Goal: Information Seeking & Learning: Learn about a topic

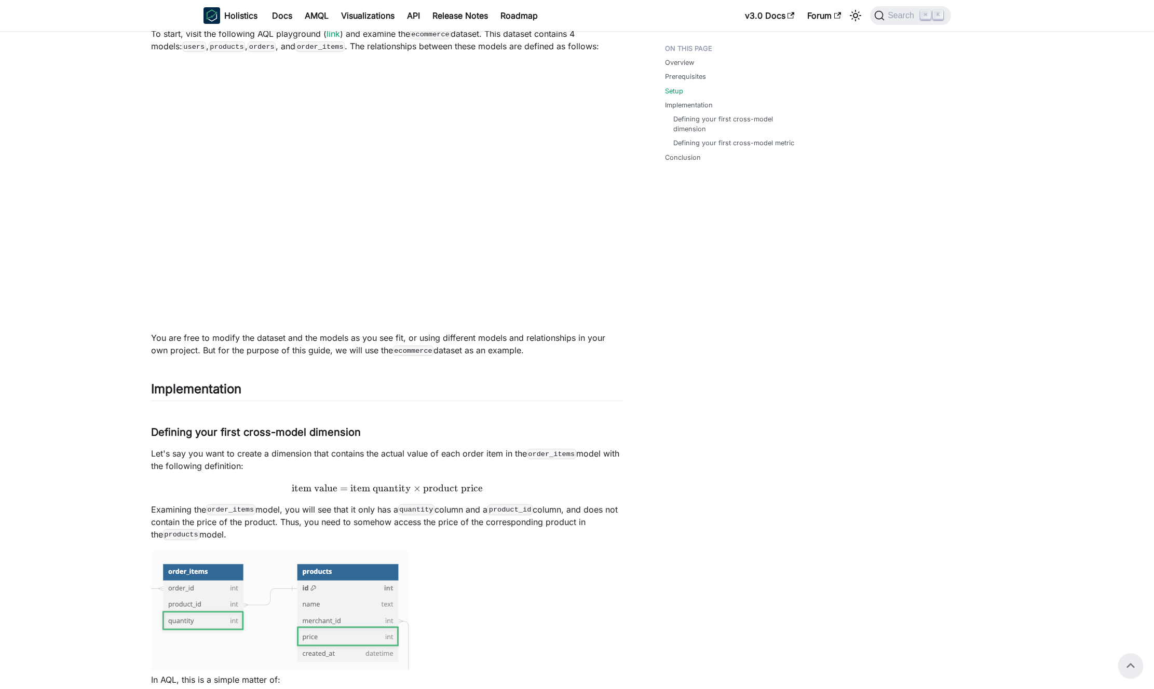
scroll to position [357, 0]
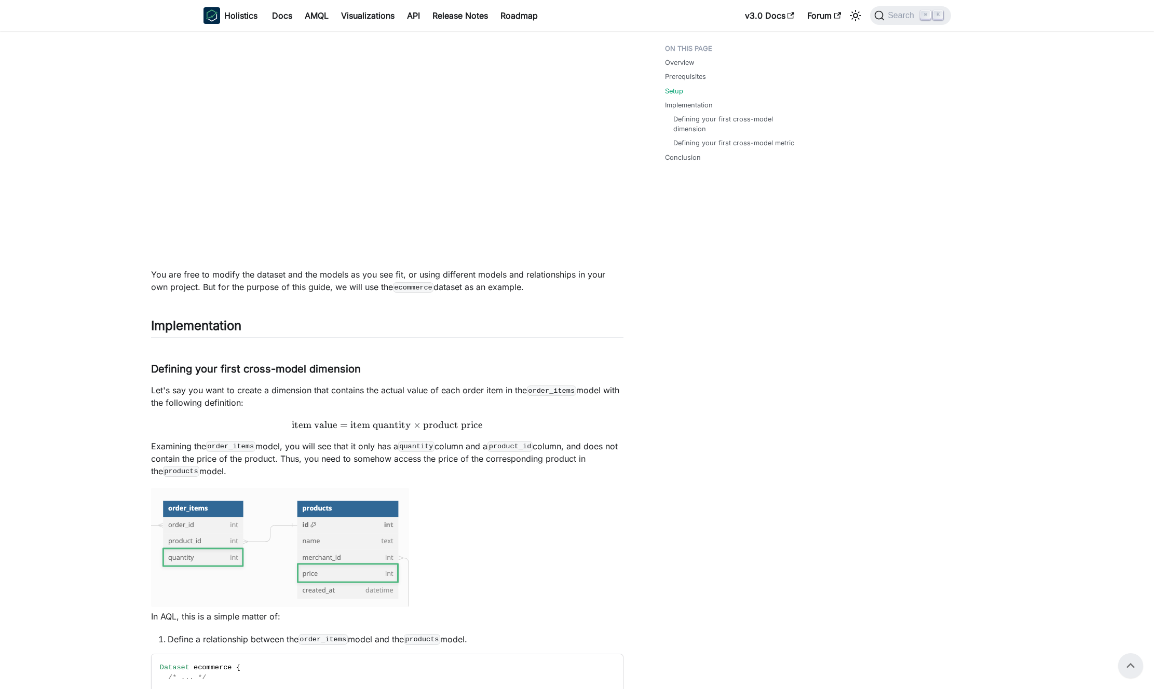
scroll to position [115, 0]
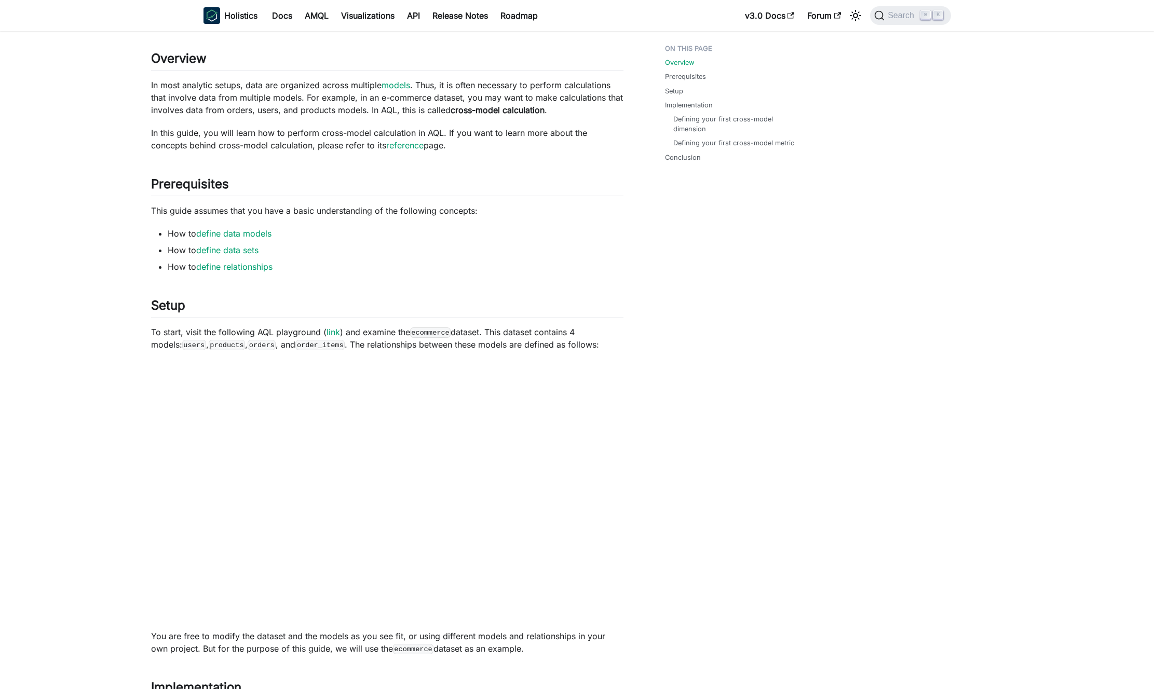
click at [163, 332] on p "To start, visit the following AQL playground ( link ) and examine the ecommerce…" at bounding box center [387, 338] width 472 height 25
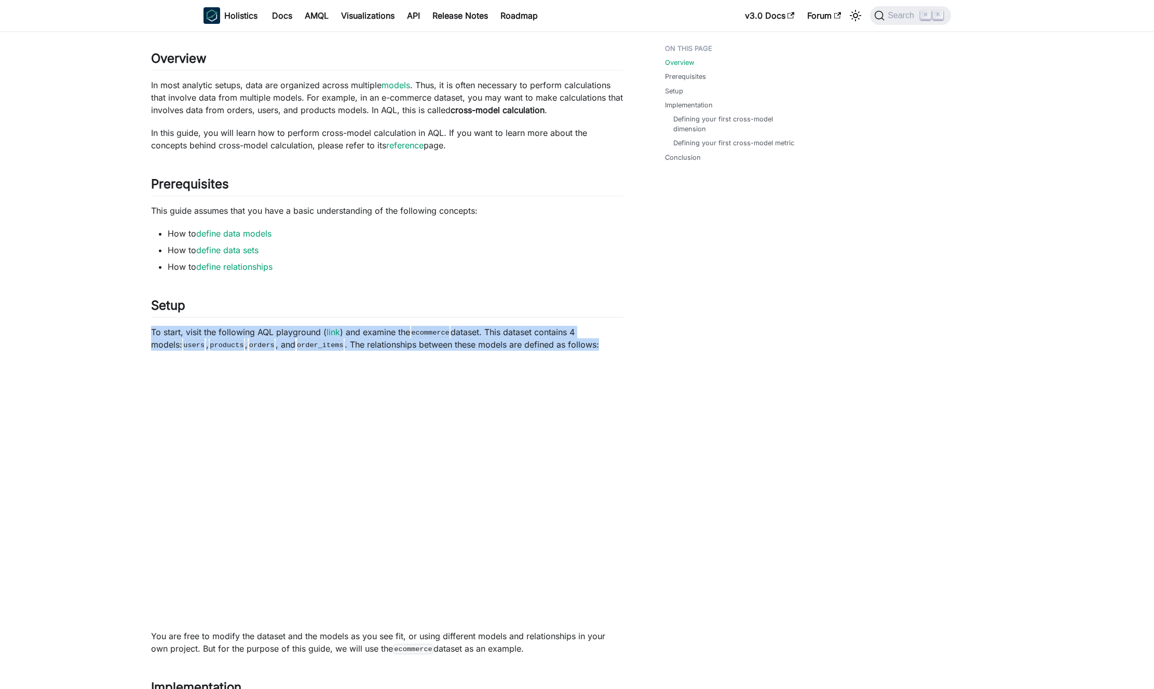
click at [169, 332] on p "To start, visit the following AQL playground ( link ) and examine the ecommerce…" at bounding box center [387, 338] width 472 height 25
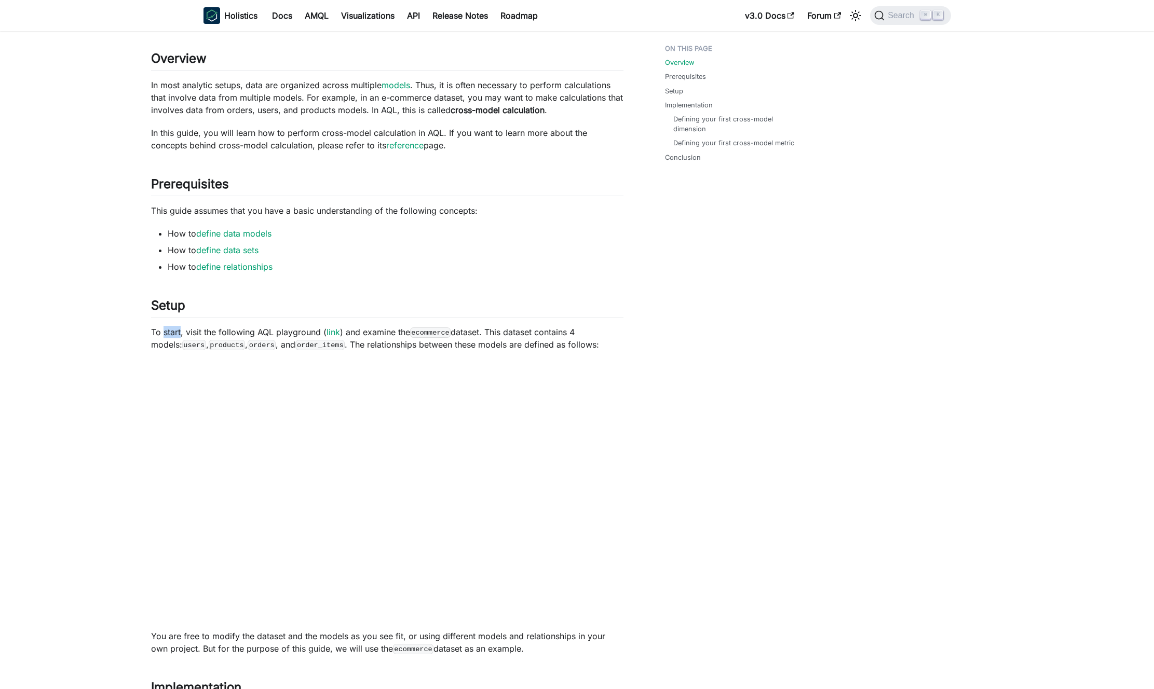
click at [169, 332] on p "To start, visit the following AQL playground ( link ) and examine the ecommerce…" at bounding box center [387, 338] width 472 height 25
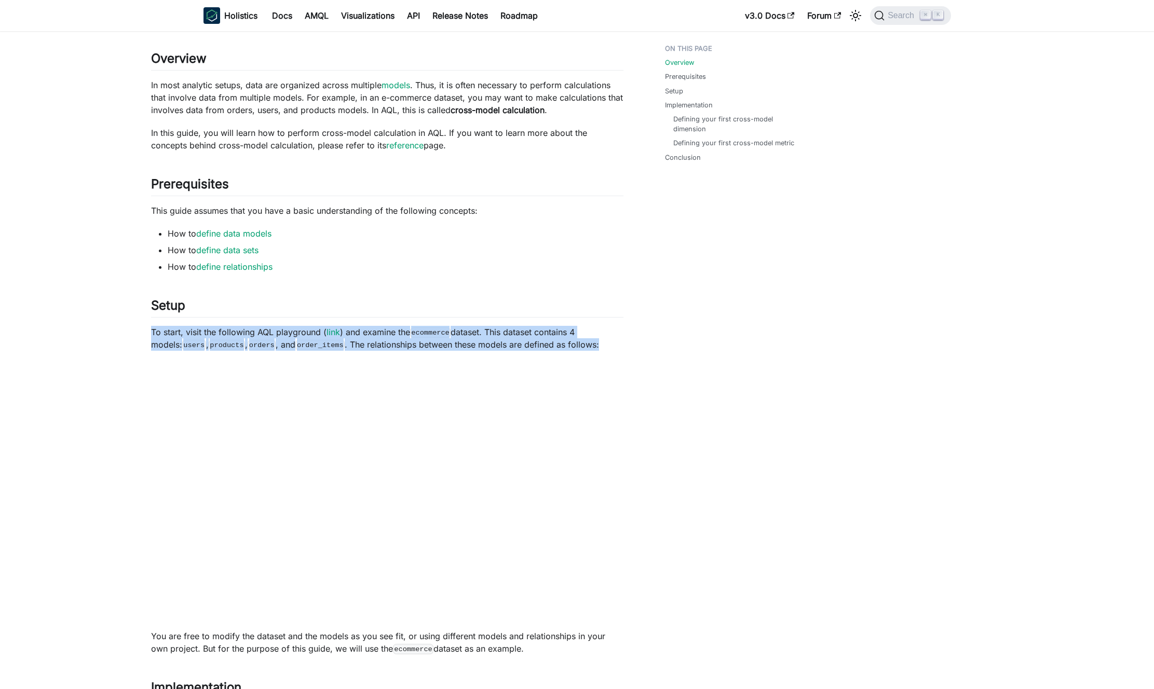
click at [169, 332] on p "To start, visit the following AQL playground ( link ) and examine the ecommerce…" at bounding box center [387, 338] width 472 height 25
click at [175, 333] on p "To start, visit the following AQL playground ( link ) and examine the ecommerce…" at bounding box center [387, 338] width 472 height 25
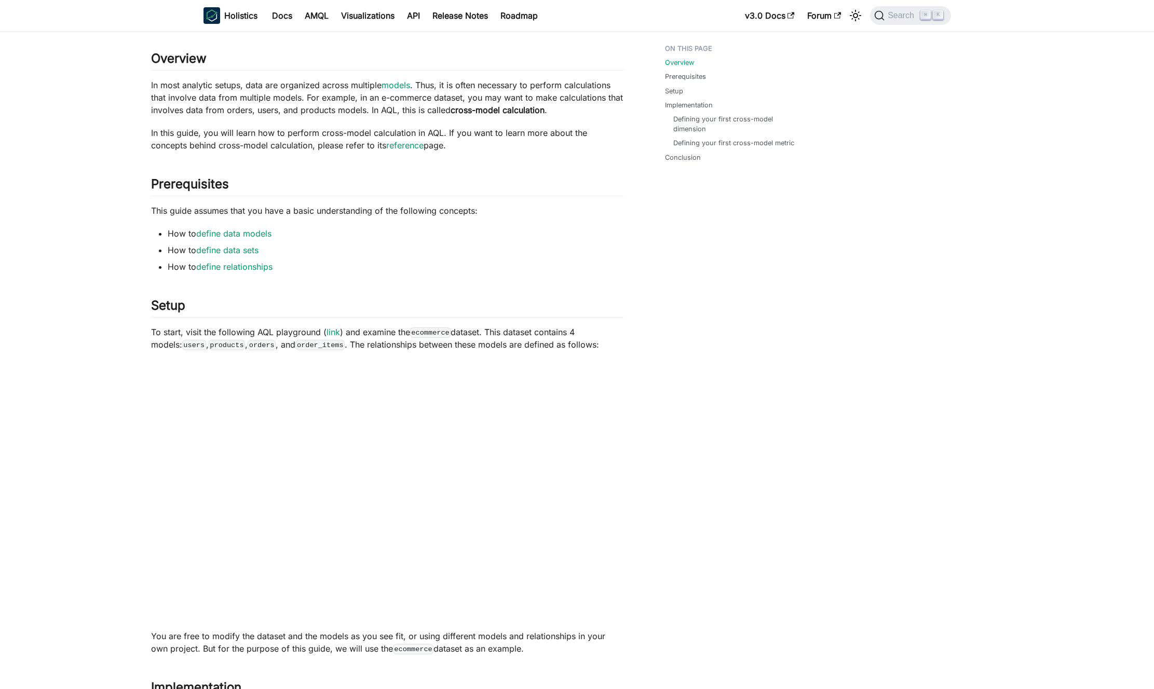
click at [303, 112] on p "In most analytic setups, data are organized across multiple models . Thus, it i…" at bounding box center [387, 97] width 472 height 37
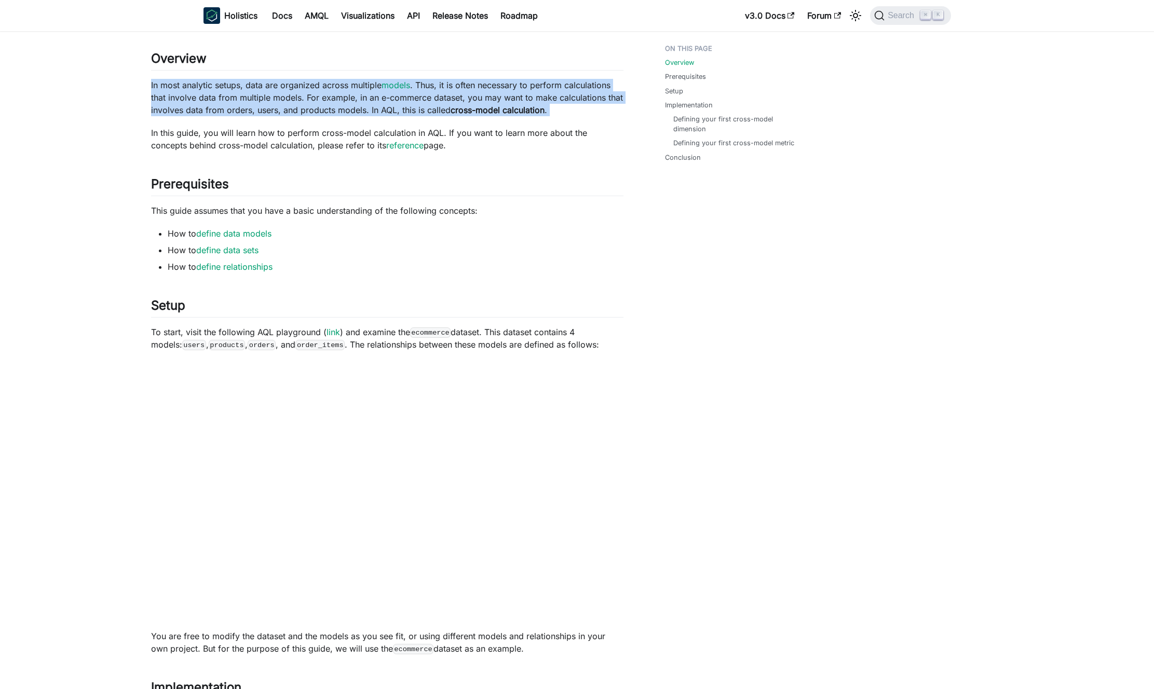
click at [303, 112] on p "In most analytic setups, data are organized across multiple models . Thus, it i…" at bounding box center [387, 97] width 472 height 37
click at [302, 105] on p "In most analytic setups, data are organized across multiple models . Thus, it i…" at bounding box center [387, 97] width 472 height 37
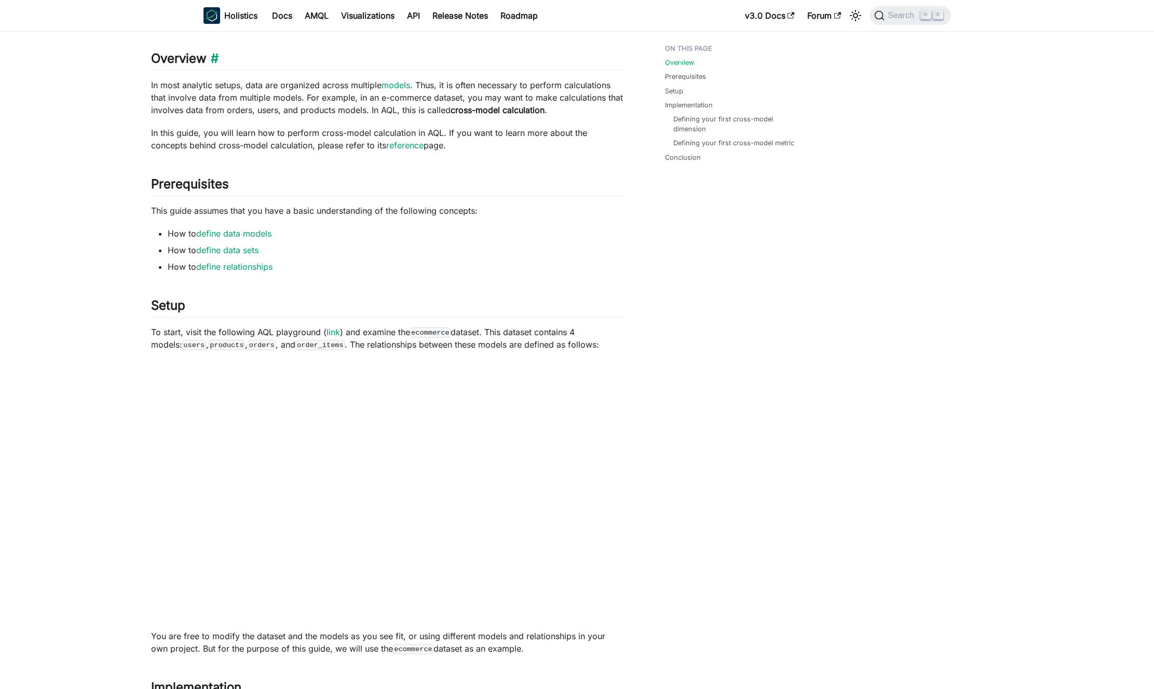
click at [194, 69] on h2 "Overview ​" at bounding box center [387, 61] width 472 height 20
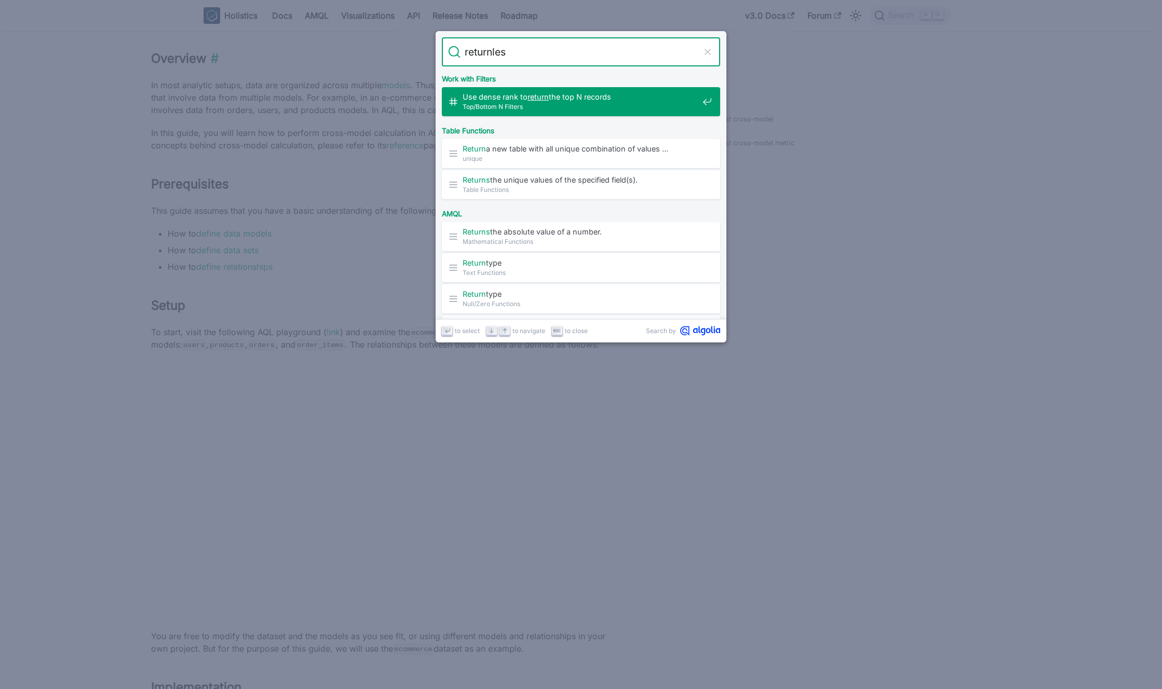
type input "returnless"
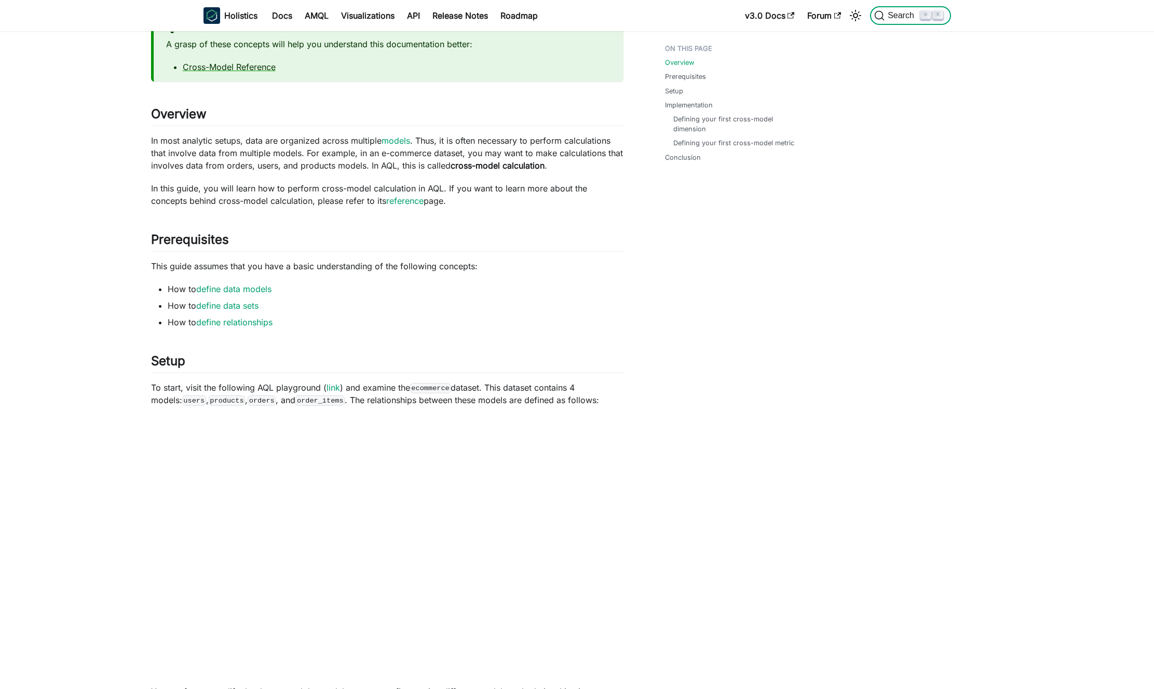
scroll to position [0, 0]
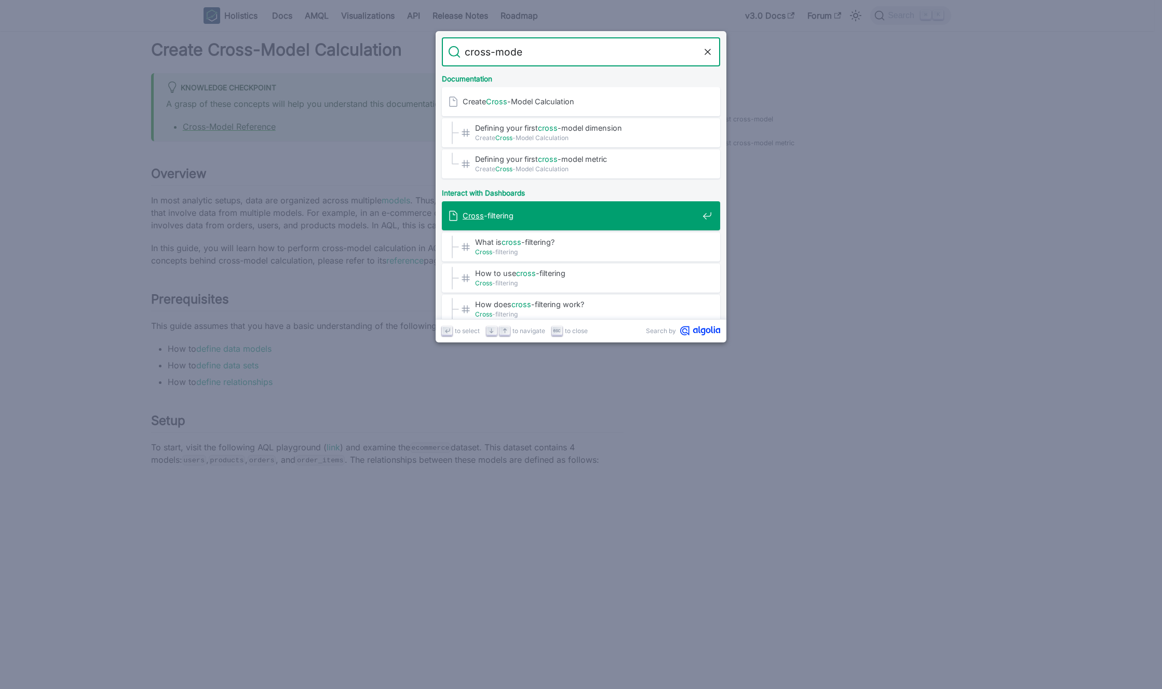
type input "cross-model"
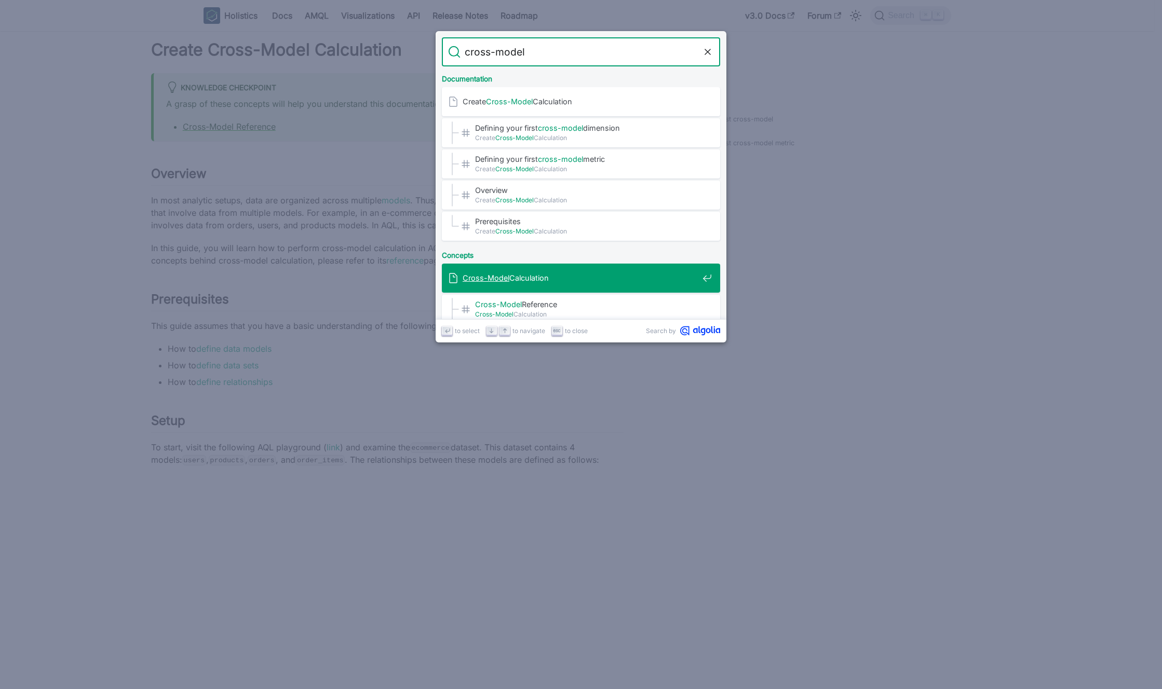
click at [523, 276] on span "Cross-Model Calculation" at bounding box center [581, 278] width 236 height 10
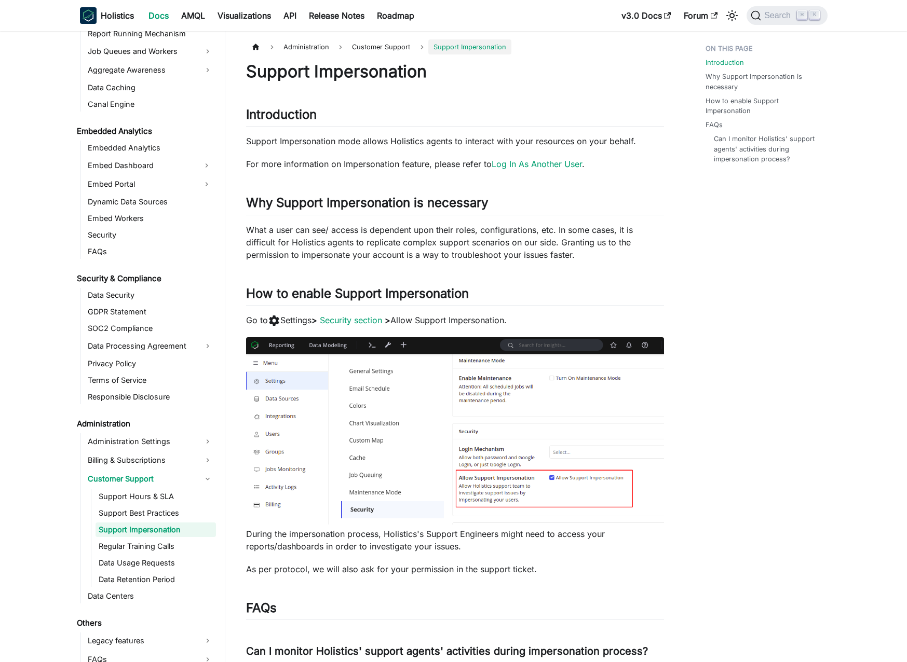
scroll to position [1009, 0]
drag, startPoint x: 282, startPoint y: 202, endPoint x: 411, endPoint y: 205, distance: 128.2
click at [411, 205] on h2 "Why Support Impersonation is necessary ​" at bounding box center [455, 205] width 418 height 20
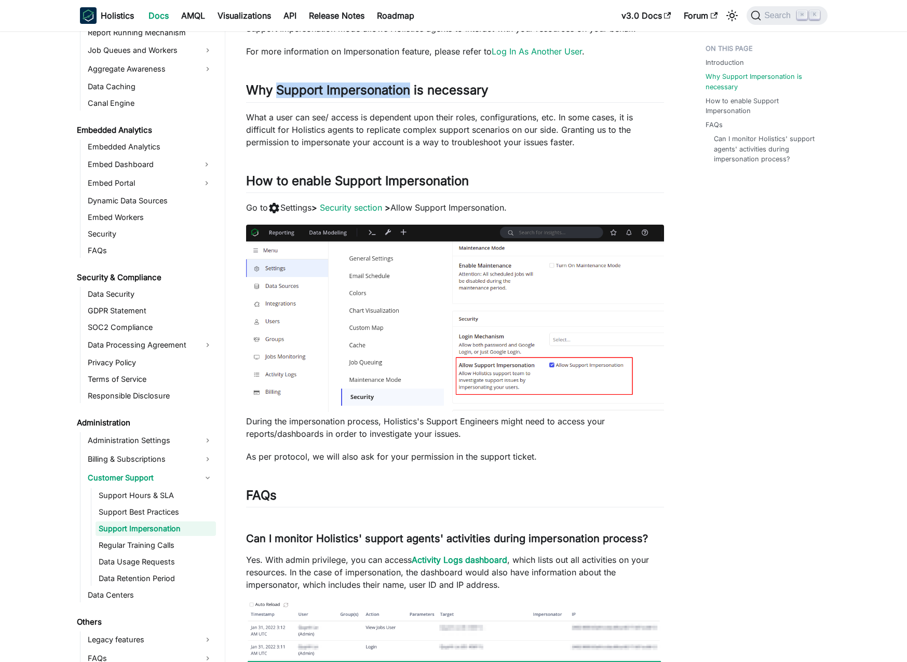
scroll to position [121, 0]
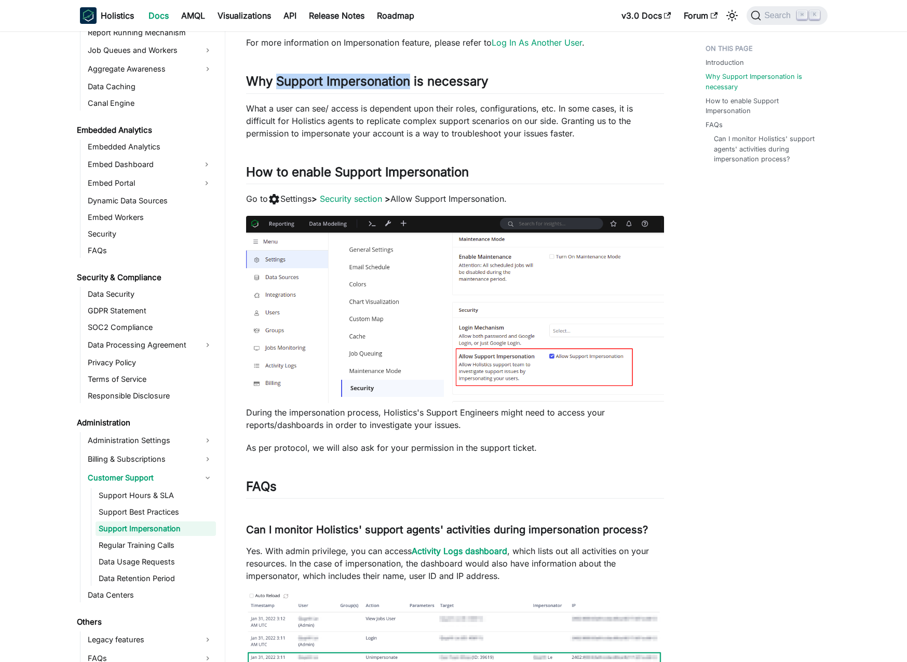
click at [591, 349] on img at bounding box center [455, 309] width 418 height 187
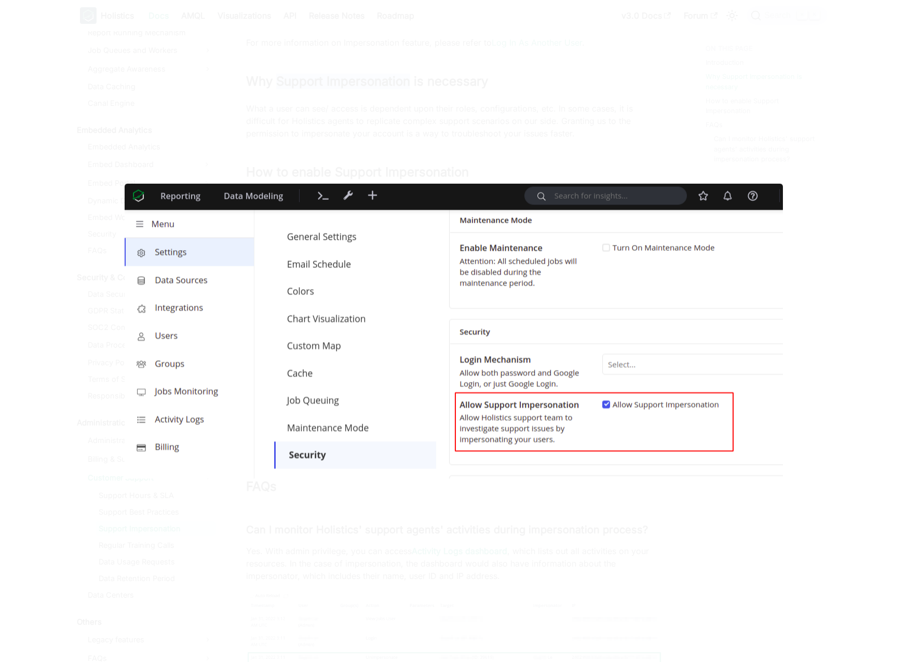
click at [304, 134] on div at bounding box center [453, 331] width 907 height 662
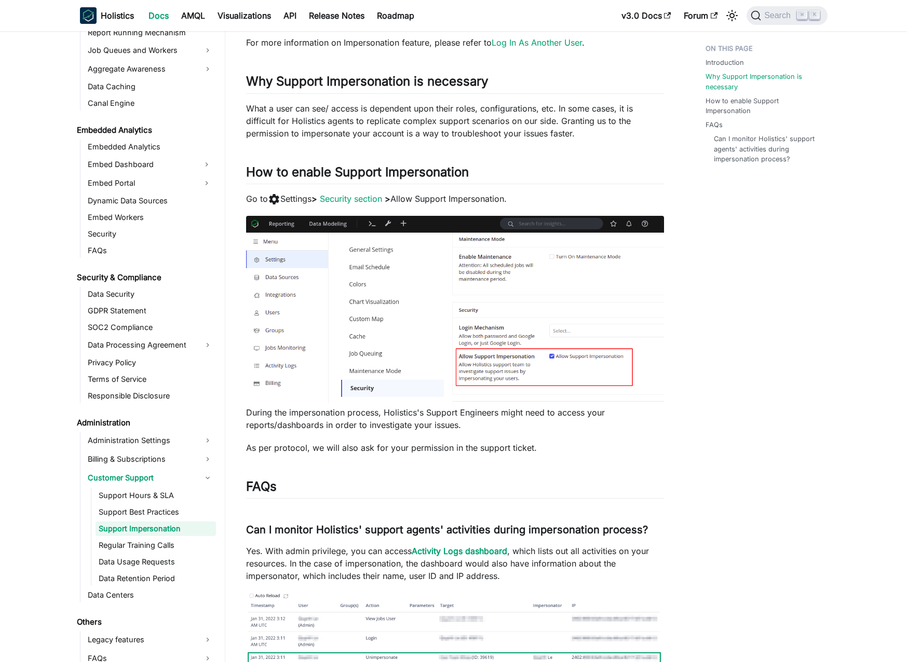
click at [347, 145] on div "Support Impersonation Introduction ​ Support Impersonation mode allows Holistic…" at bounding box center [455, 327] width 418 height 774
drag, startPoint x: 268, startPoint y: 201, endPoint x: 284, endPoint y: 200, distance: 15.6
click at [284, 200] on p "Go to settings Settings > Security section > Allow Support Impersonation." at bounding box center [455, 199] width 418 height 13
drag, startPoint x: 270, startPoint y: 200, endPoint x: 436, endPoint y: 200, distance: 165.6
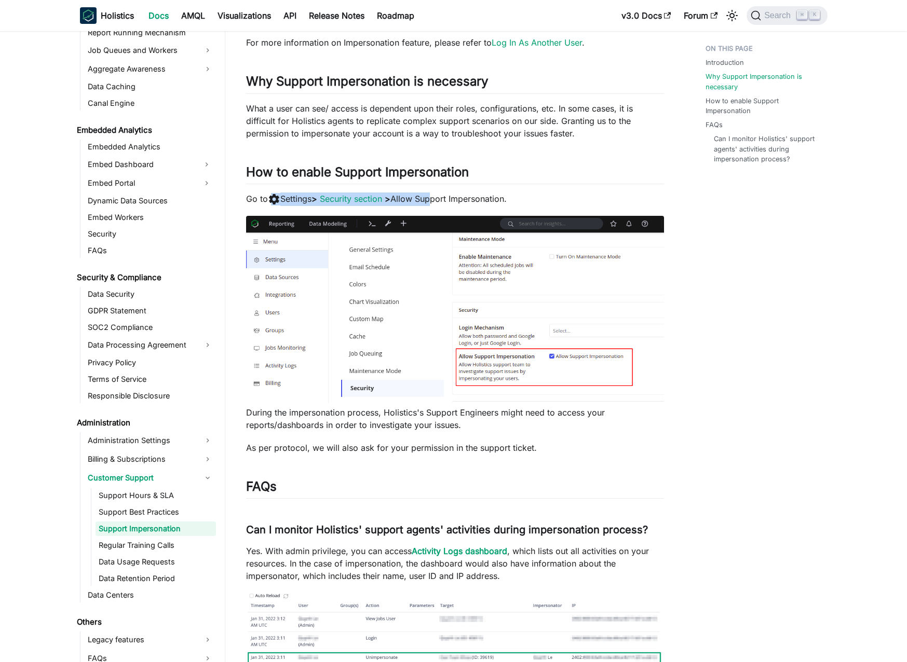
click at [436, 200] on p "Go to settings Settings > Security section > Allow Support Impersonation." at bounding box center [455, 199] width 418 height 13
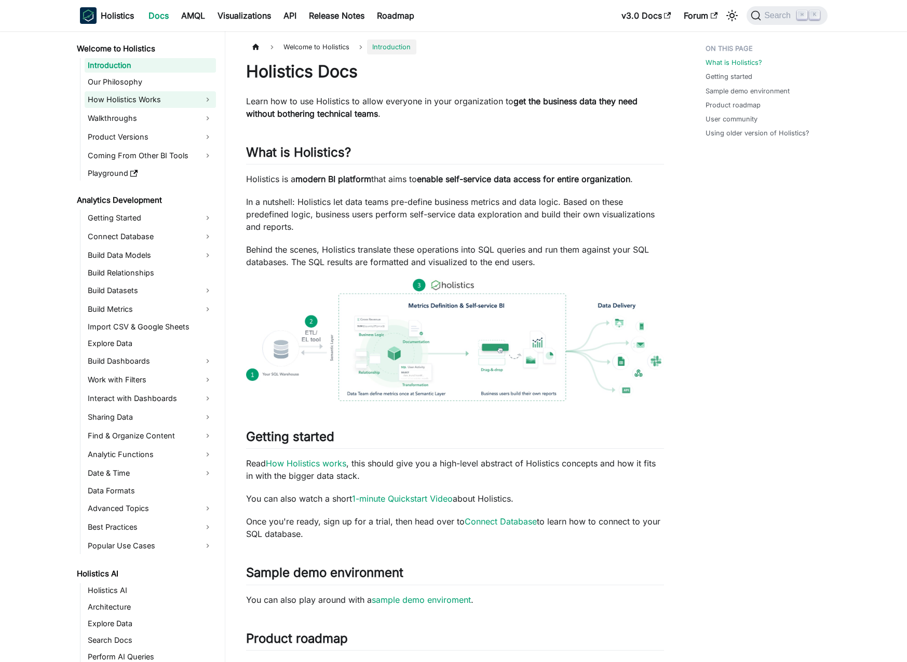
click at [181, 101] on link "How Holistics Works" at bounding box center [150, 99] width 131 height 17
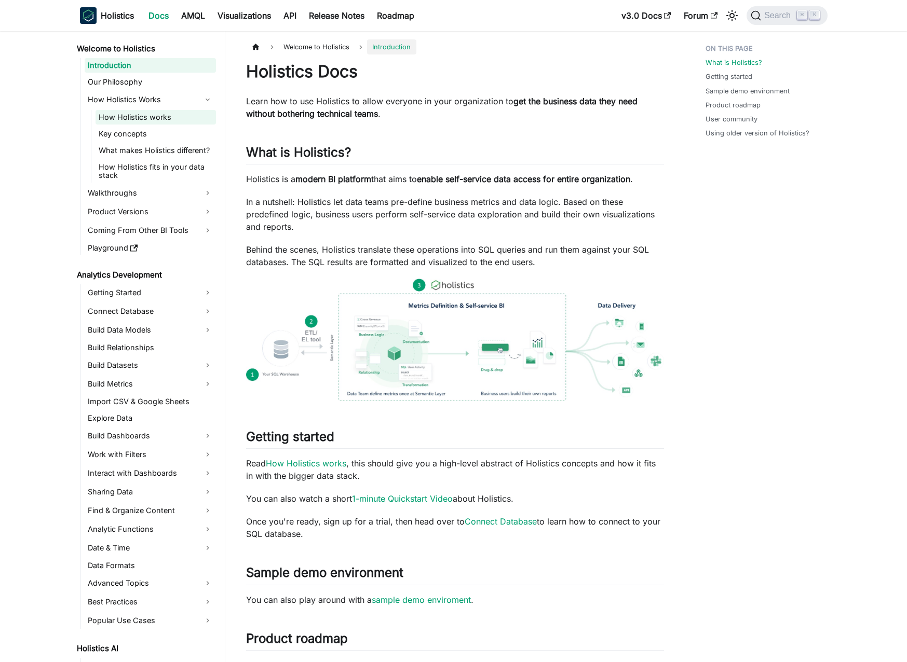
click at [174, 115] on link "How Holistics works" at bounding box center [156, 117] width 120 height 15
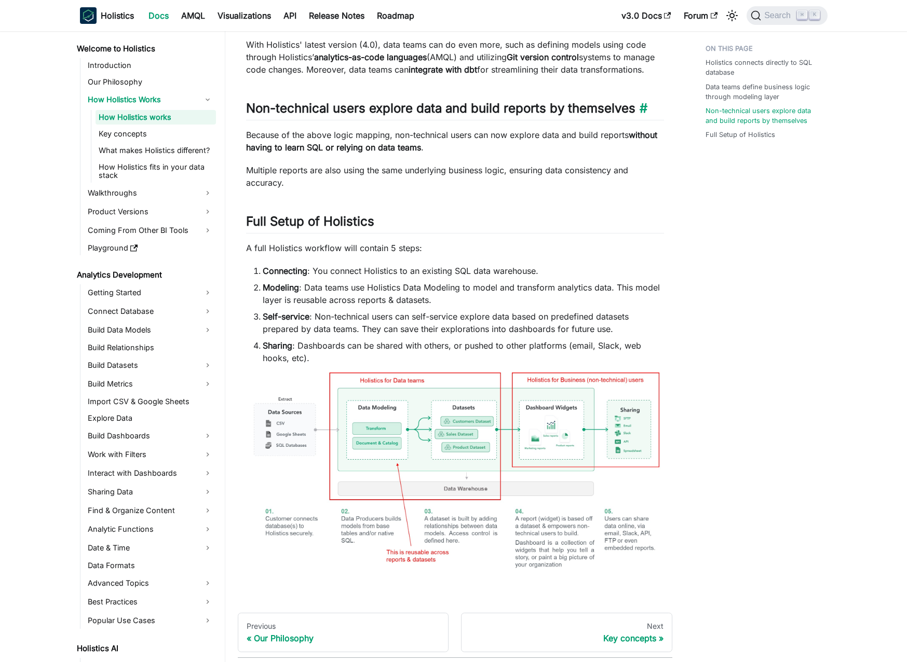
scroll to position [485, 0]
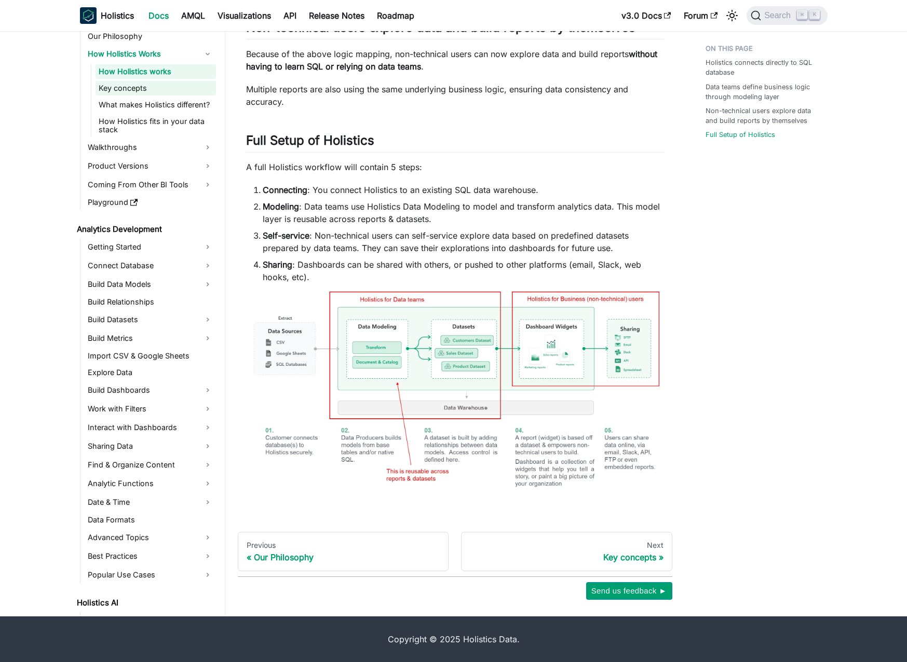
click at [161, 89] on link "Key concepts" at bounding box center [156, 88] width 120 height 15
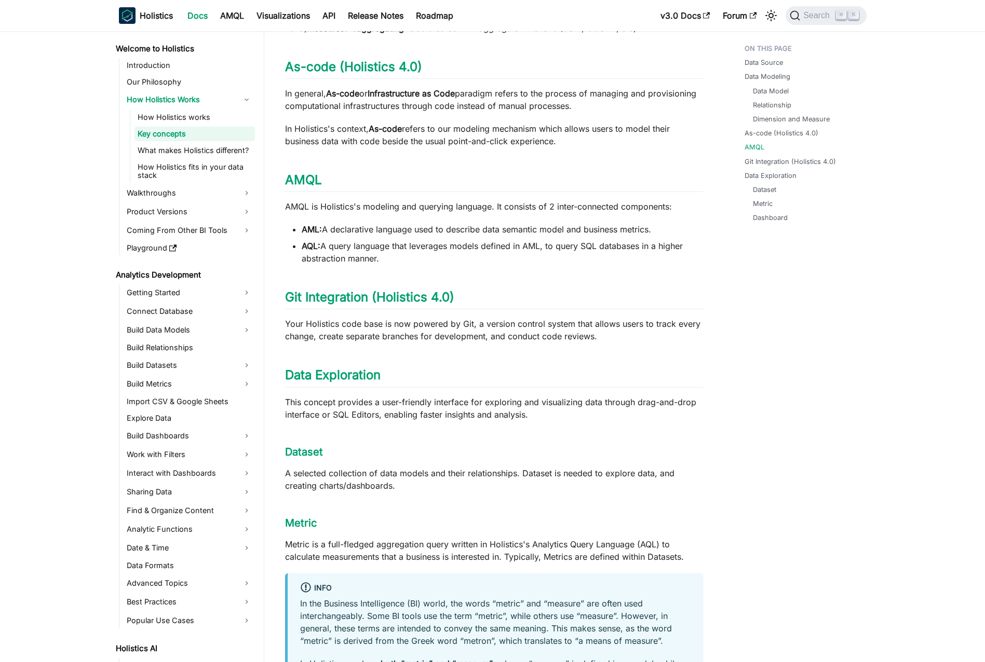
scroll to position [783, 0]
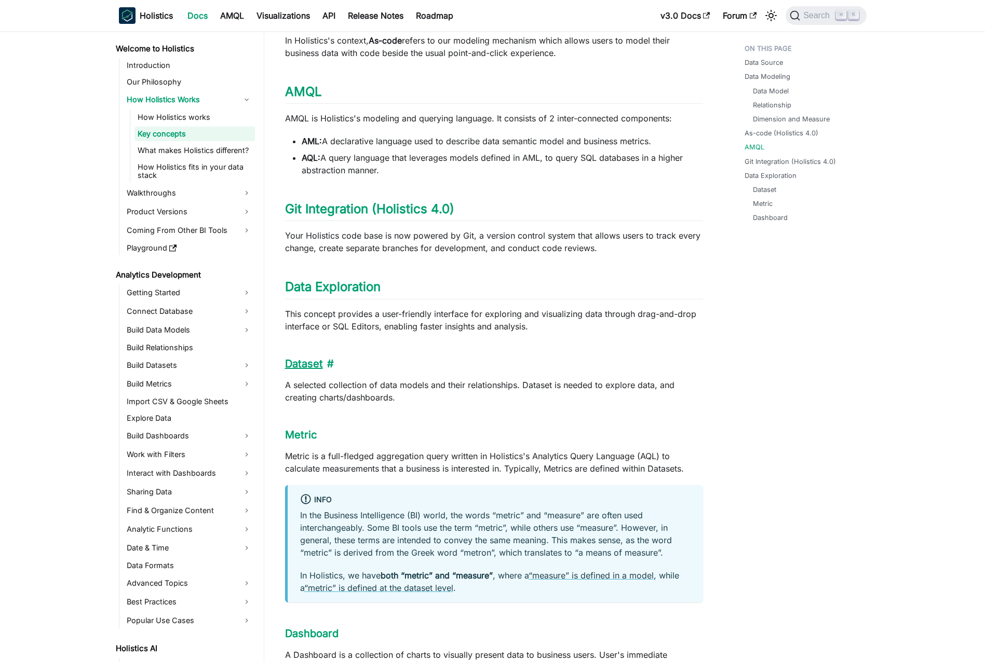
click at [311, 358] on link "Dataset" at bounding box center [304, 364] width 38 height 12
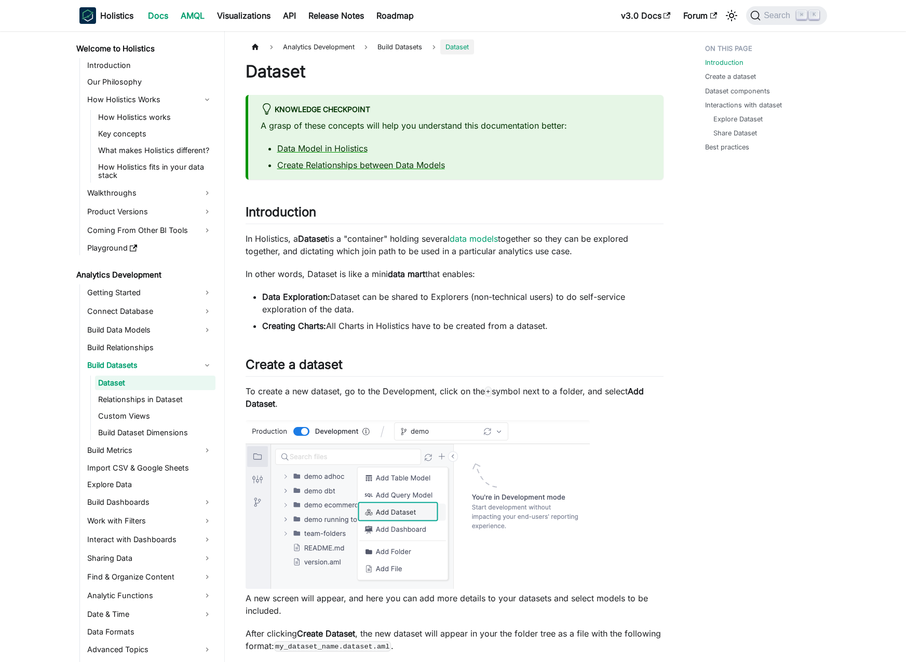
click at [200, 14] on link "AMQL" at bounding box center [192, 15] width 36 height 17
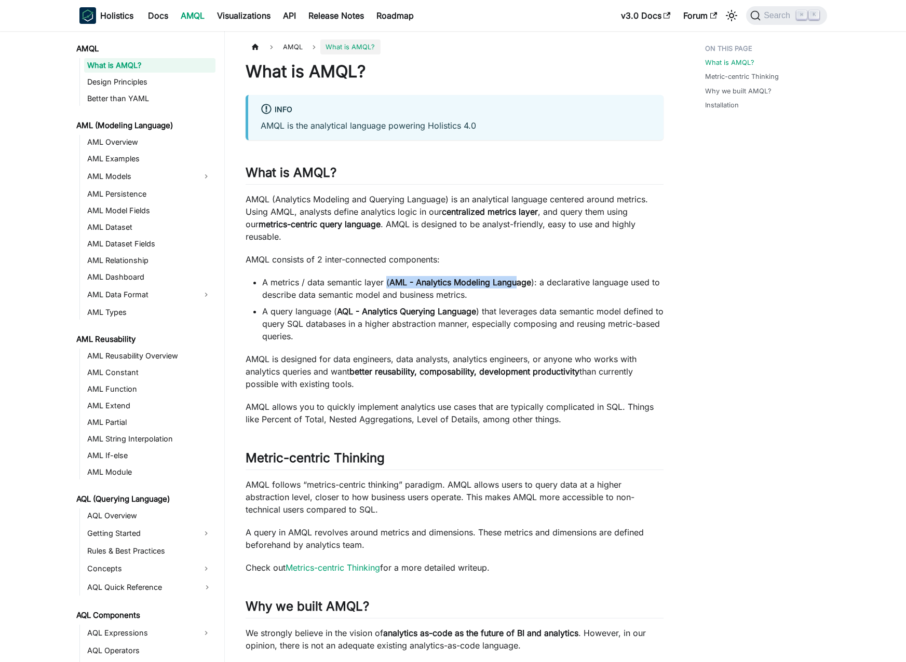
drag, startPoint x: 385, startPoint y: 273, endPoint x: 514, endPoint y: 271, distance: 129.8
click at [514, 276] on li "A metrics / data semantic layer ( AML - Analytics Modeling Language ): a declar…" at bounding box center [462, 288] width 401 height 25
click at [515, 277] on strong "AML - Analytics Modeling Language" at bounding box center [460, 282] width 142 height 10
click at [516, 277] on strong "AML - Analytics Modeling Language" at bounding box center [460, 282] width 142 height 10
drag, startPoint x: 516, startPoint y: 271, endPoint x: 475, endPoint y: 276, distance: 41.8
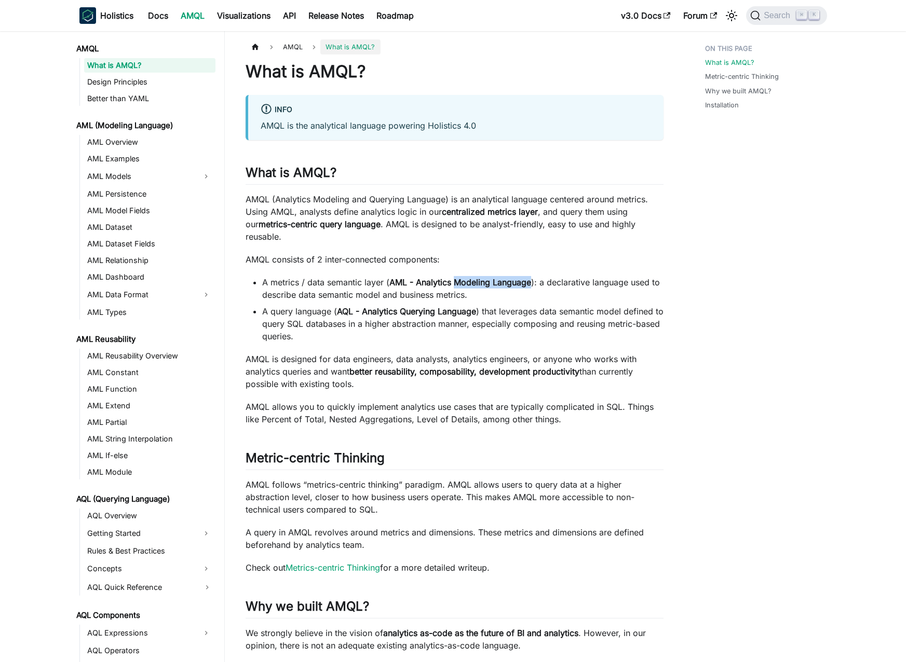
click at [475, 276] on li "A metrics / data semantic layer ( AML - Analytics Modeling Language ): a declar…" at bounding box center [462, 288] width 401 height 25
drag, startPoint x: 361, startPoint y: 299, endPoint x: 478, endPoint y: 298, distance: 116.8
click at [478, 305] on li "A query language ( AQL - Analytics Querying Language ) that leverages data sema…" at bounding box center [462, 323] width 401 height 37
click at [161, 95] on link "Better than YAML" at bounding box center [149, 98] width 131 height 15
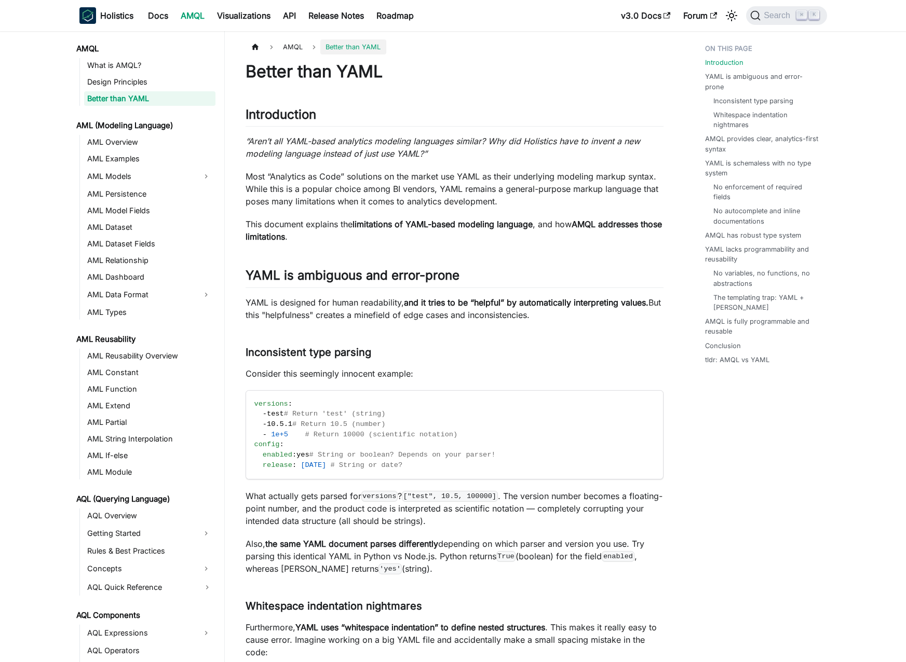
click at [539, 180] on p "Most “Analytics as Code” solutions on the market use YAML as their underlying m…" at bounding box center [455, 188] width 418 height 37
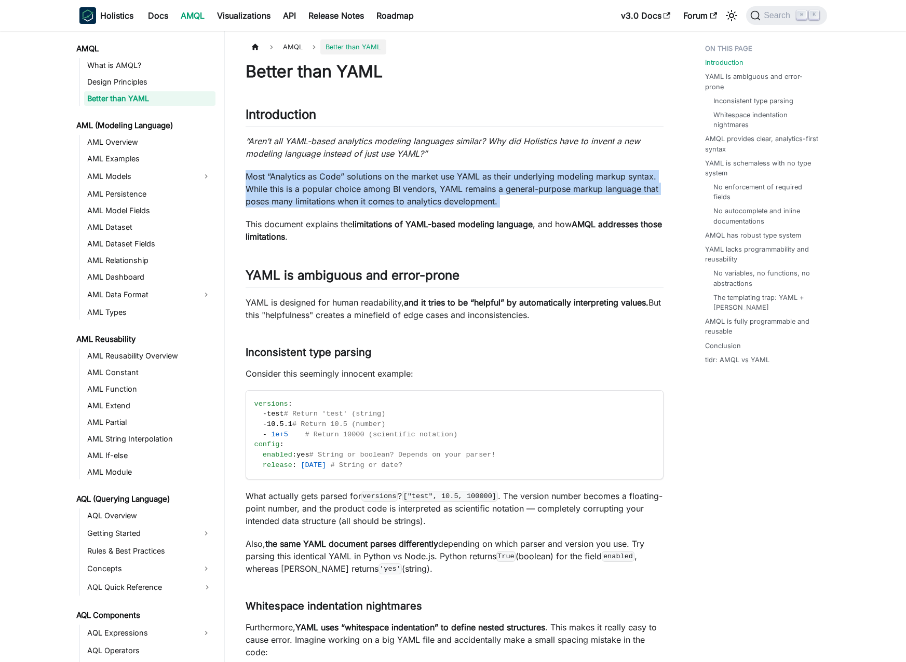
click at [538, 181] on p "Most “Analytics as Code” solutions on the market use YAML as their underlying m…" at bounding box center [455, 188] width 418 height 37
click at [531, 181] on p "Most “Analytics as Code” solutions on the market use YAML as their underlying m…" at bounding box center [455, 188] width 418 height 37
drag, startPoint x: 534, startPoint y: 169, endPoint x: 536, endPoint y: 193, distance: 24.0
click at [536, 193] on p "Most “Analytics as Code” solutions on the market use YAML as their underlying m…" at bounding box center [455, 188] width 418 height 37
